Goal: Communication & Community: Answer question/provide support

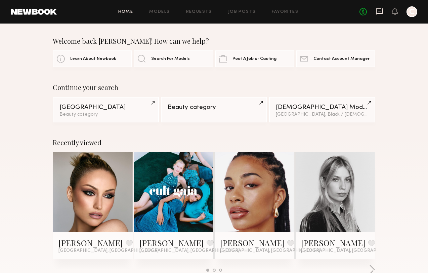
click at [379, 13] on icon at bounding box center [379, 11] width 7 height 6
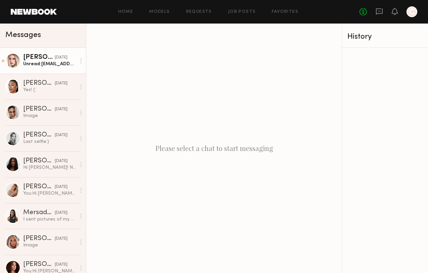
click at [60, 65] on div "Unread: [PERSON_NAME][EMAIL_ADDRESS][DOMAIN_NAME] !" at bounding box center [49, 64] width 53 height 6
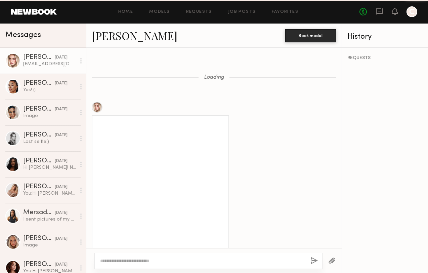
scroll to position [545, 0]
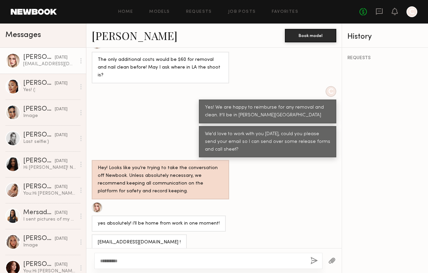
type textarea "**********"
click at [316, 261] on button "button" at bounding box center [314, 261] width 7 height 8
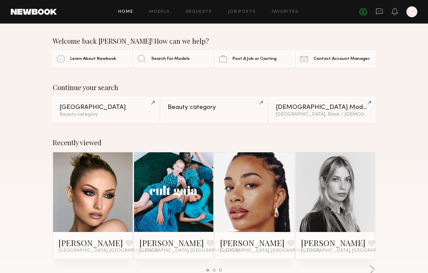
click at [91, 186] on link at bounding box center [93, 192] width 37 height 80
